Goal: Information Seeking & Learning: Learn about a topic

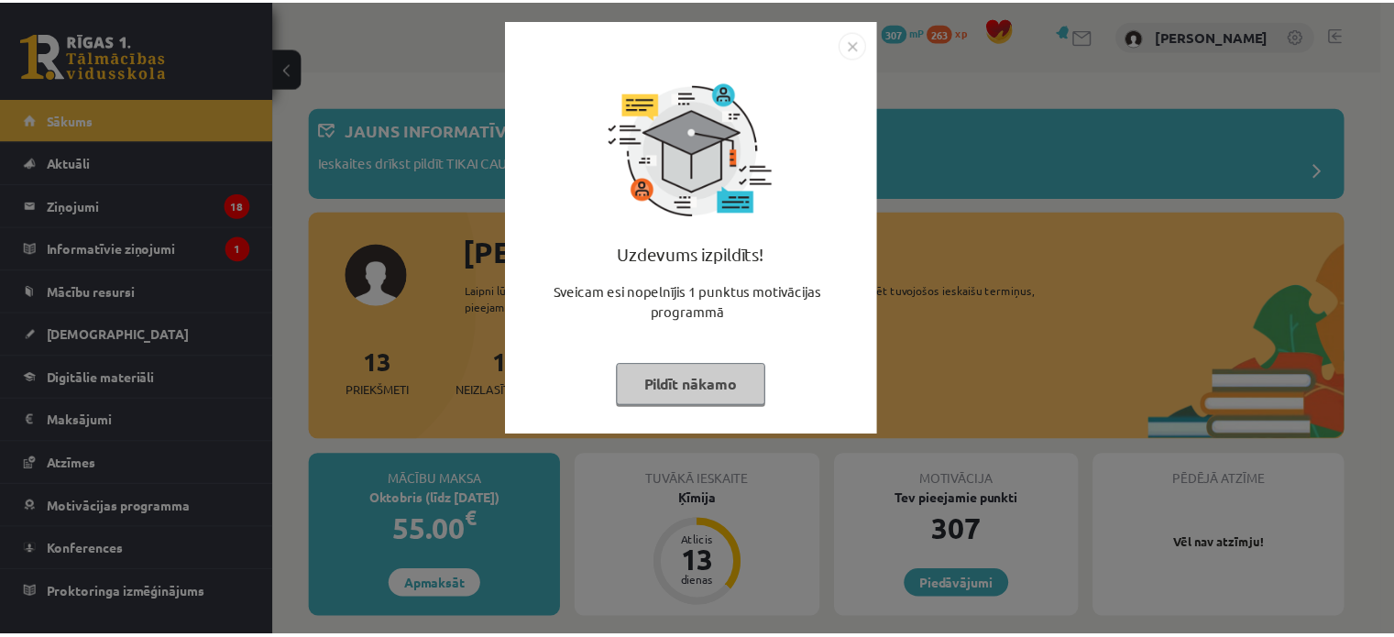
scroll to position [9, 0]
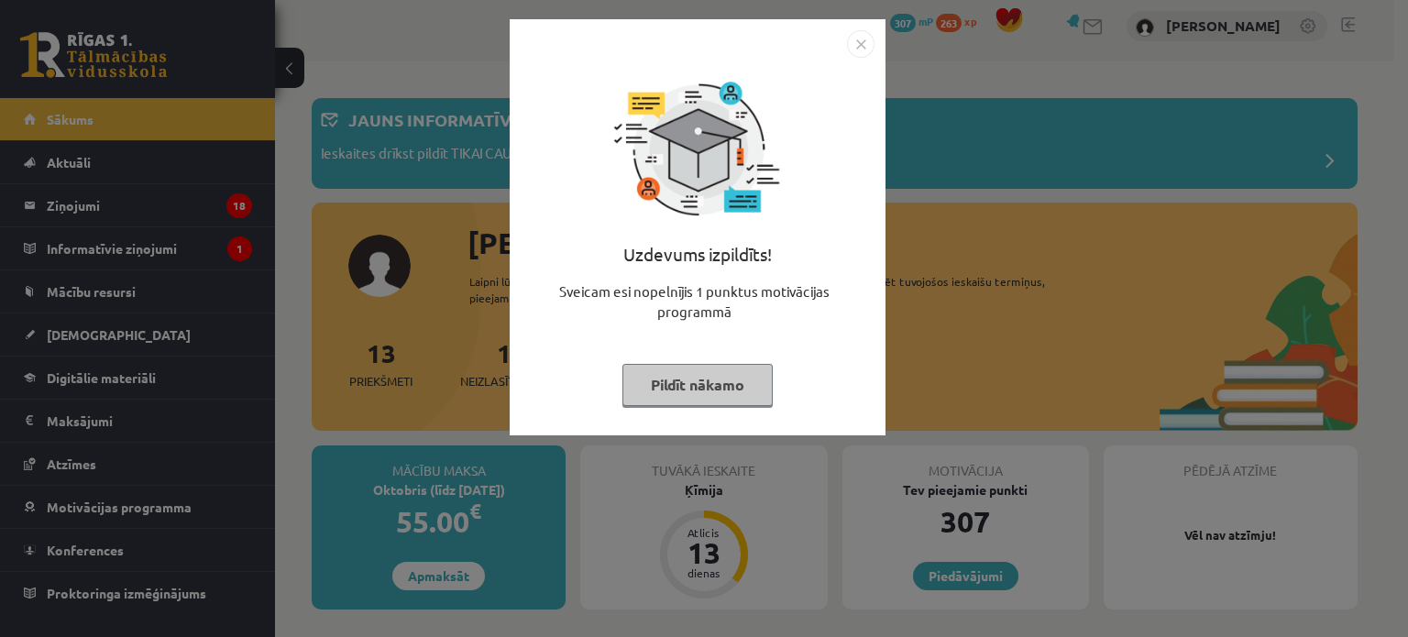
click at [859, 40] on img "Close" at bounding box center [861, 44] width 28 height 28
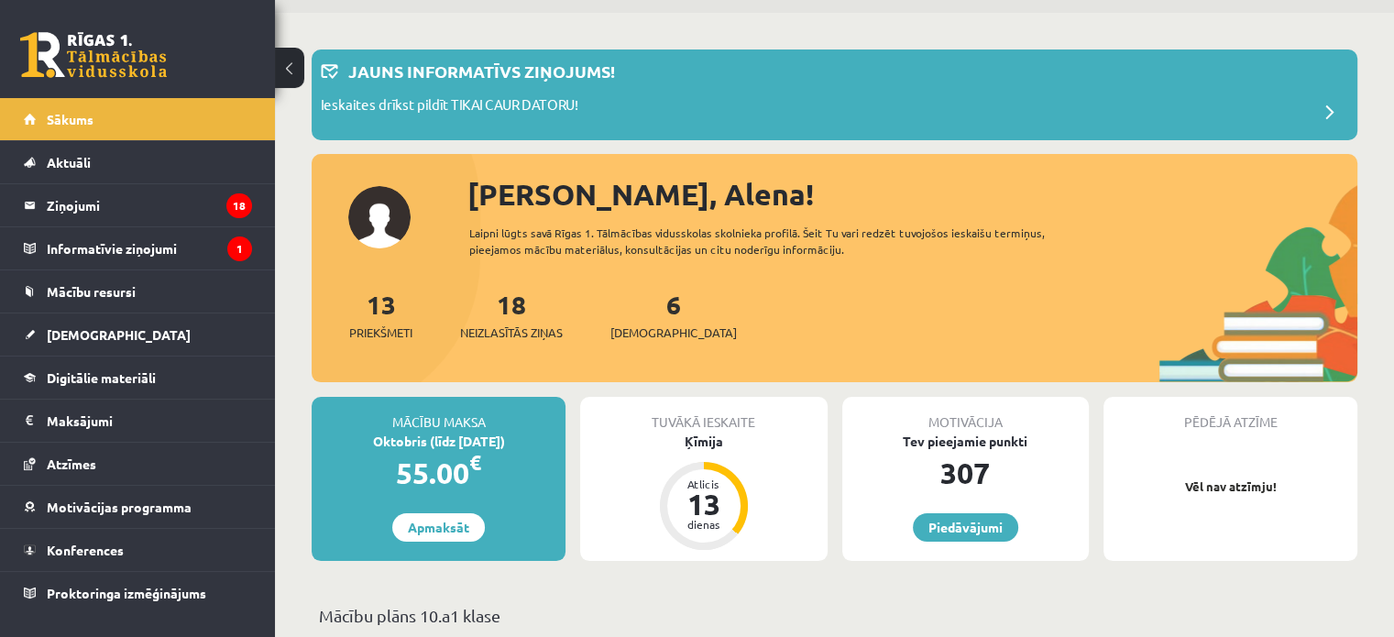
scroll to position [57, 0]
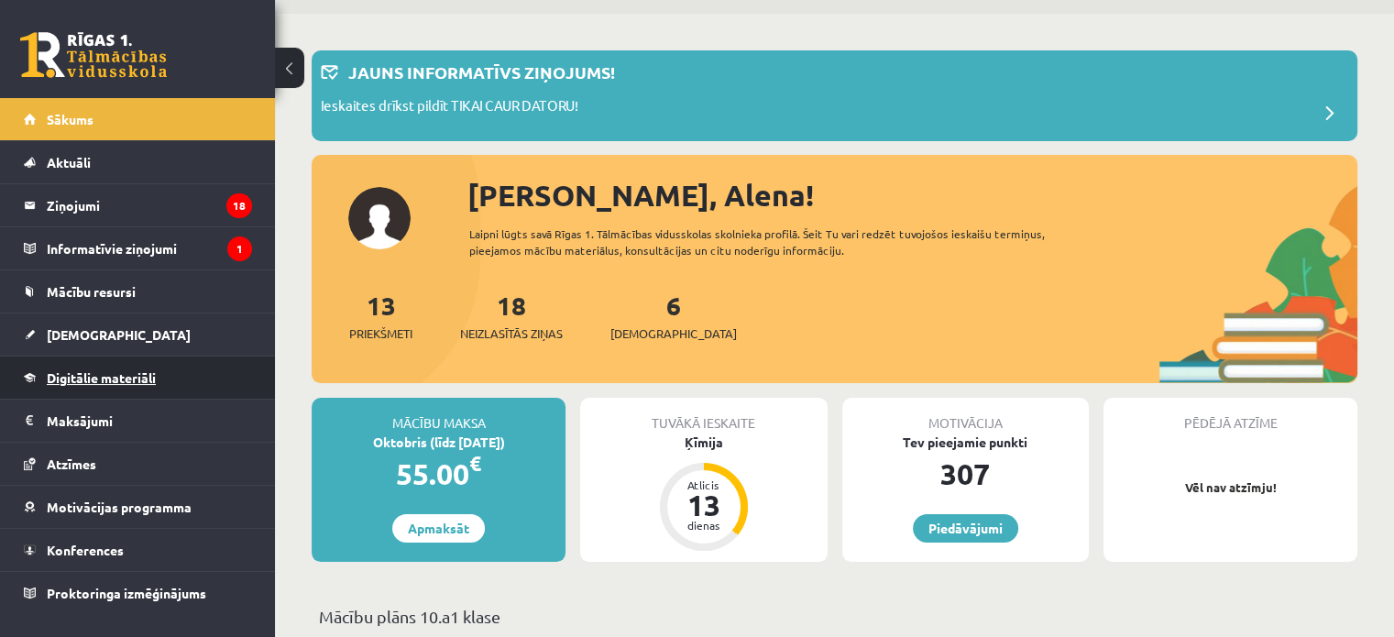
click at [138, 377] on span "Digitālie materiāli" at bounding box center [101, 377] width 109 height 17
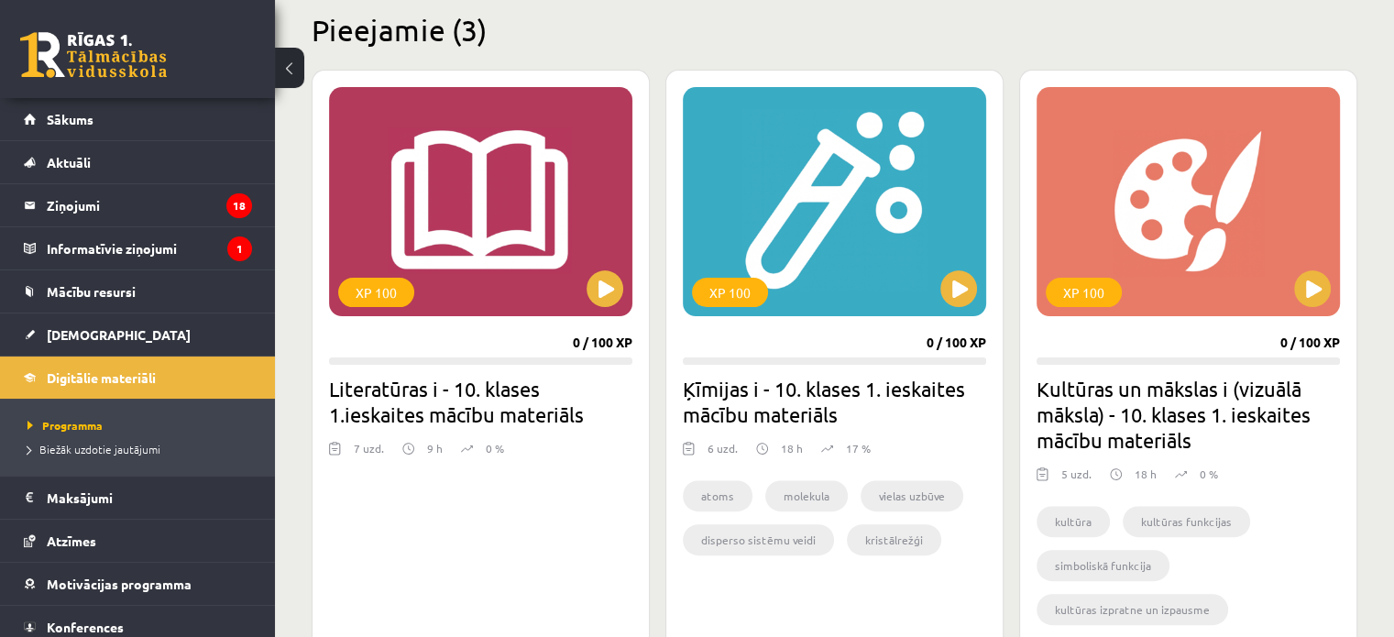
scroll to position [454, 0]
click at [1314, 292] on button at bounding box center [1312, 288] width 37 height 37
